Goal: Information Seeking & Learning: Learn about a topic

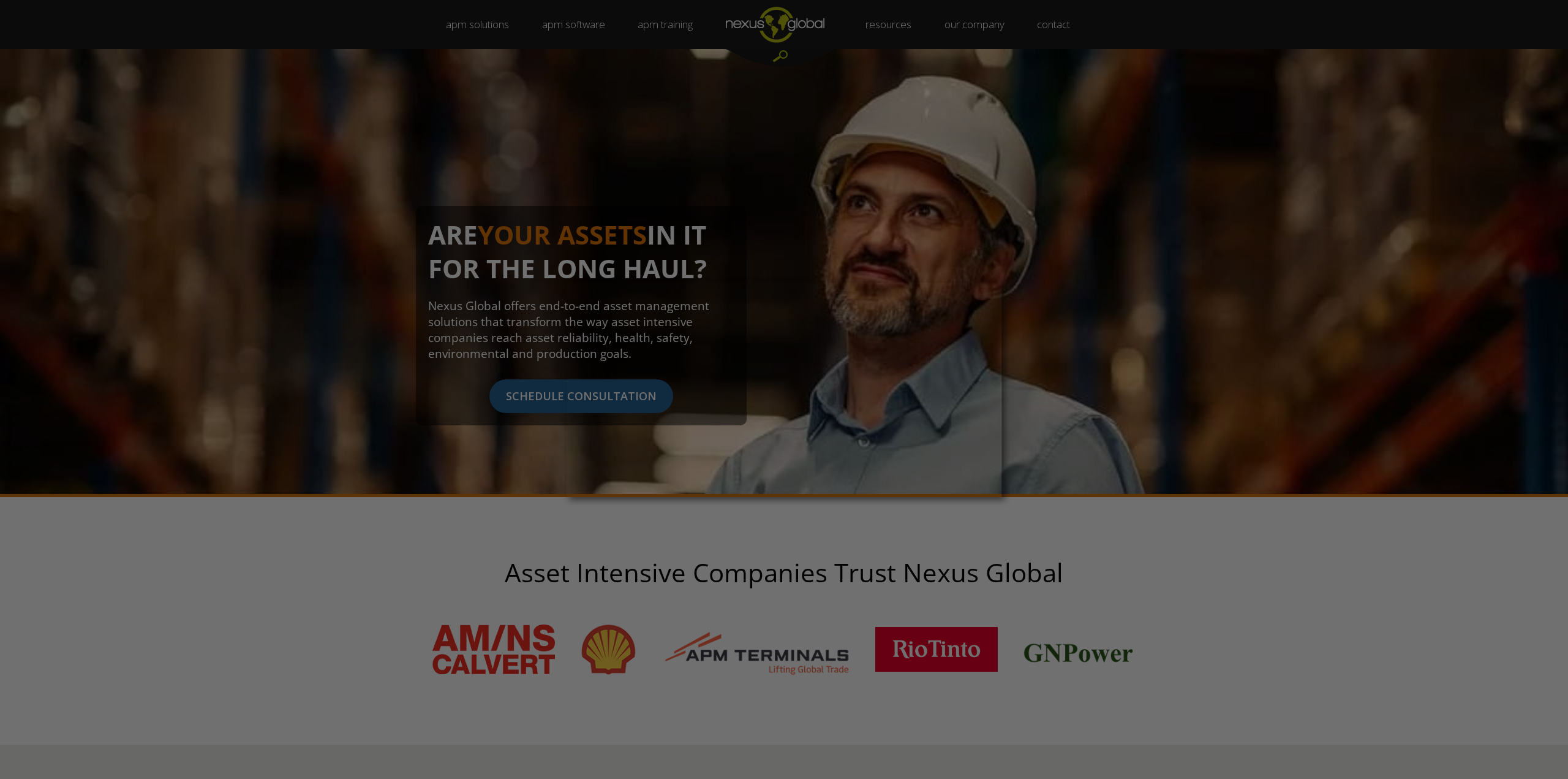
click at [519, 429] on div at bounding box center [791, 393] width 1584 height 787
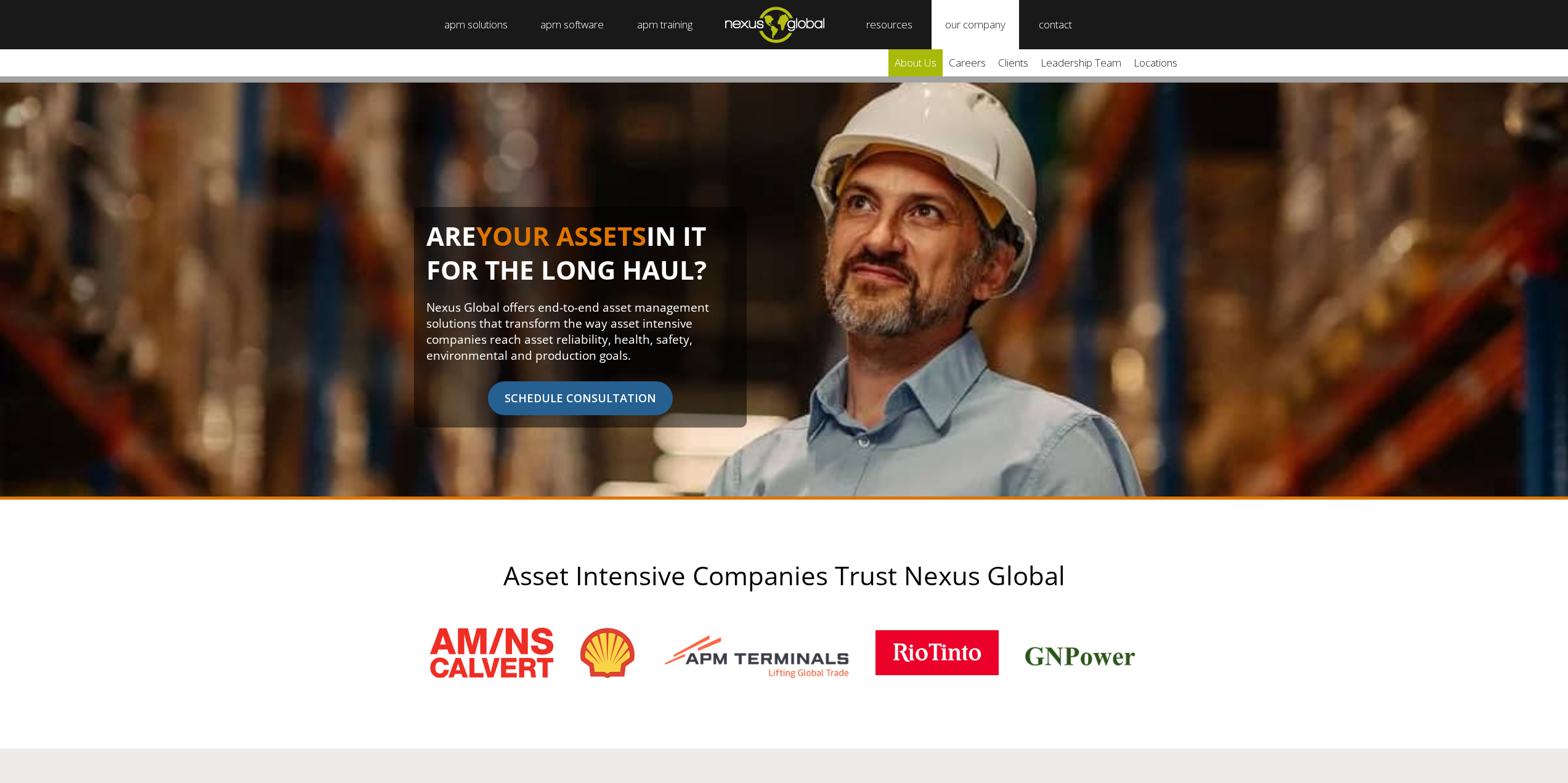
click at [927, 62] on link "about us" at bounding box center [915, 63] width 54 height 28
